Goal: Information Seeking & Learning: Learn about a topic

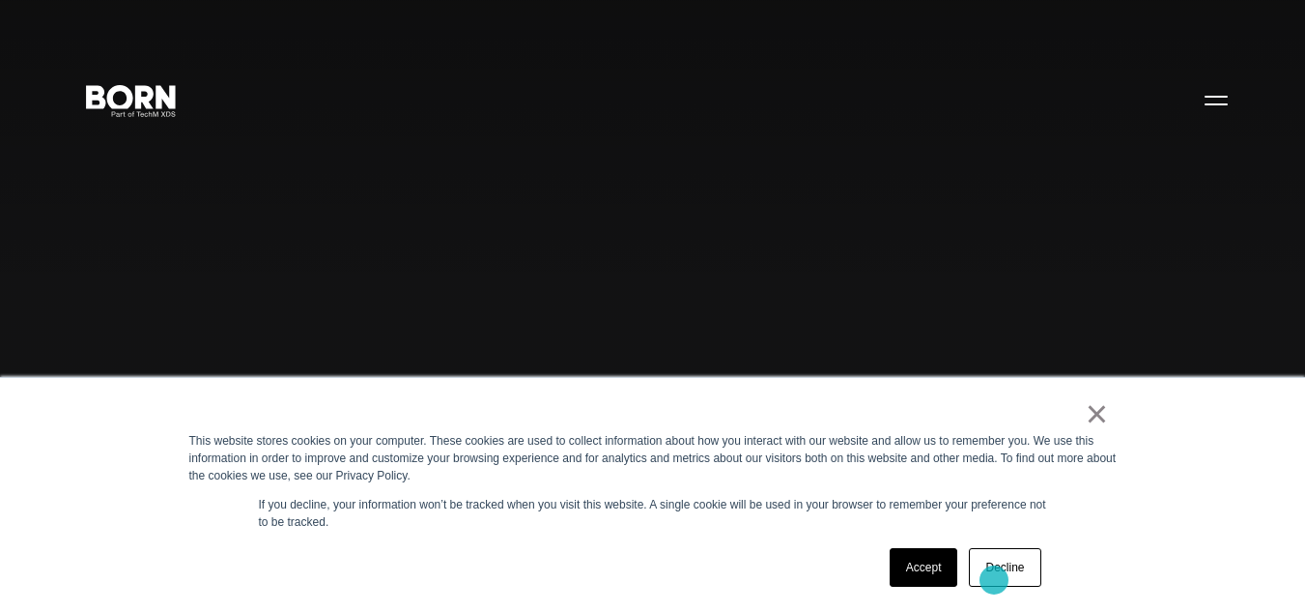
click at [994, 580] on link "Decline" at bounding box center [1004, 567] width 71 height 39
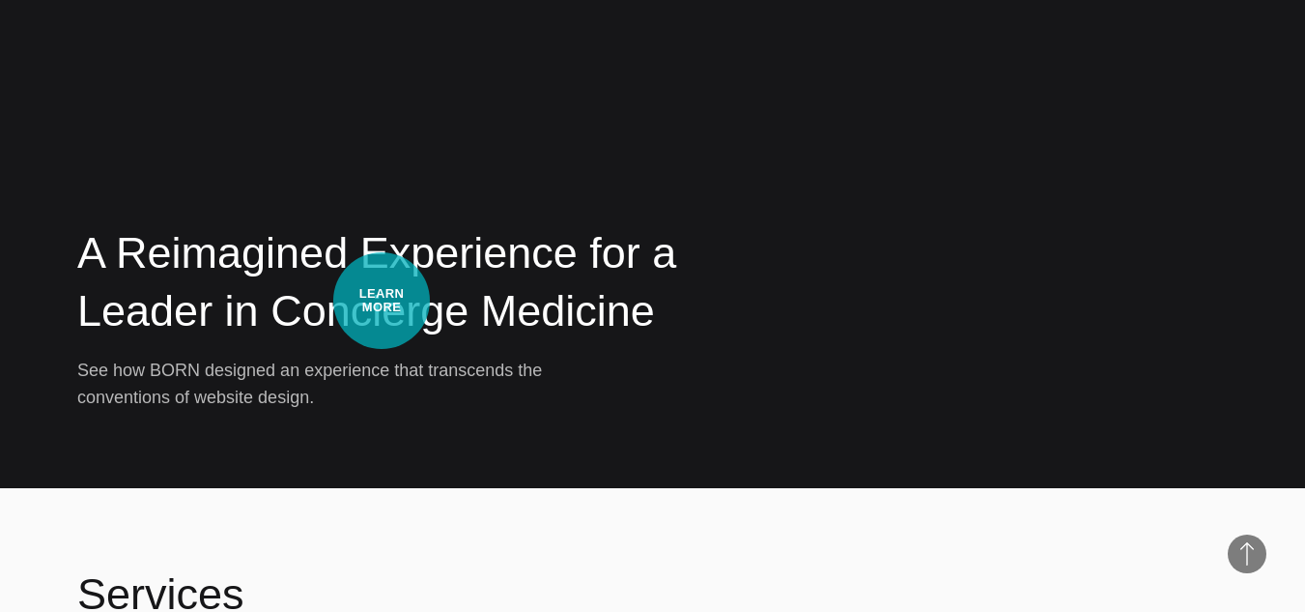
scroll to position [3188, 0]
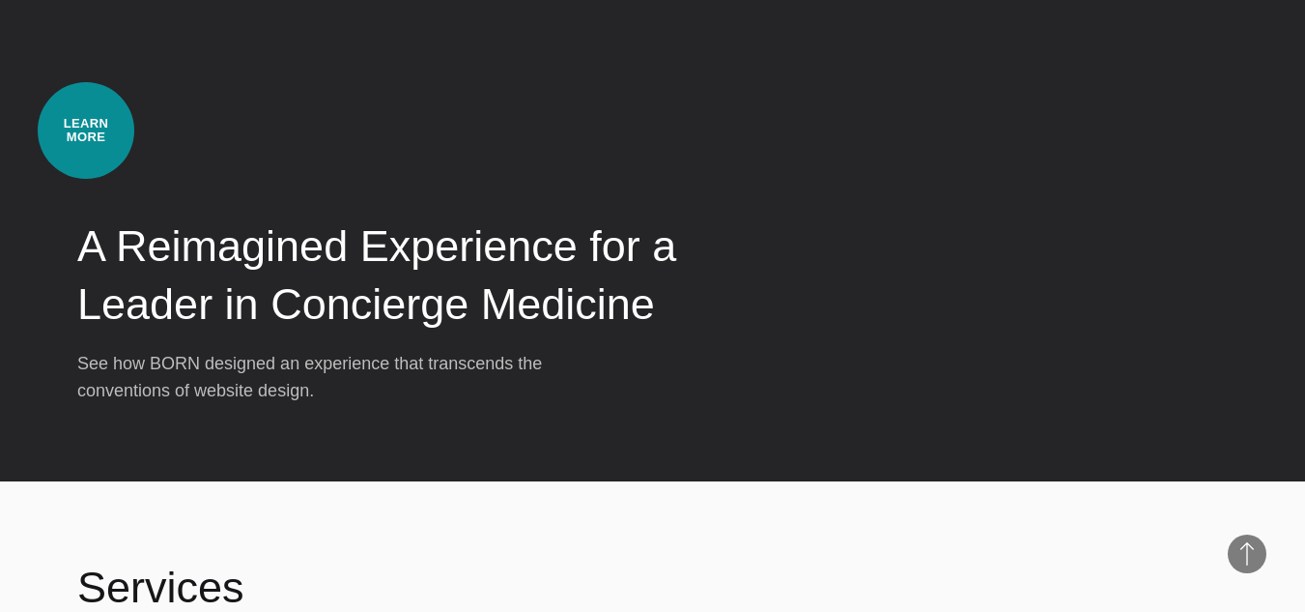
drag, startPoint x: 86, startPoint y: 130, endPoint x: 111, endPoint y: 140, distance: 26.9
click at [86, 130] on div "A Reimagined Experience for a Leader in Concierge Medicine See how BORN designe…" at bounding box center [652, 175] width 1151 height 457
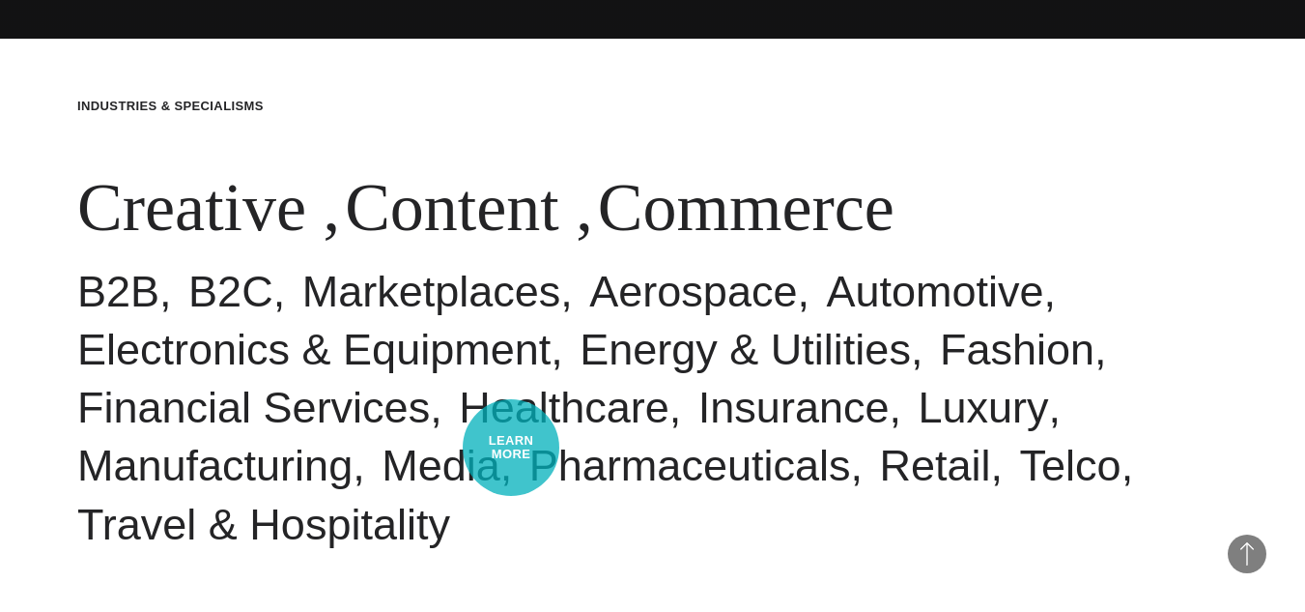
scroll to position [511, 0]
